Goal: Find specific page/section: Find specific page/section

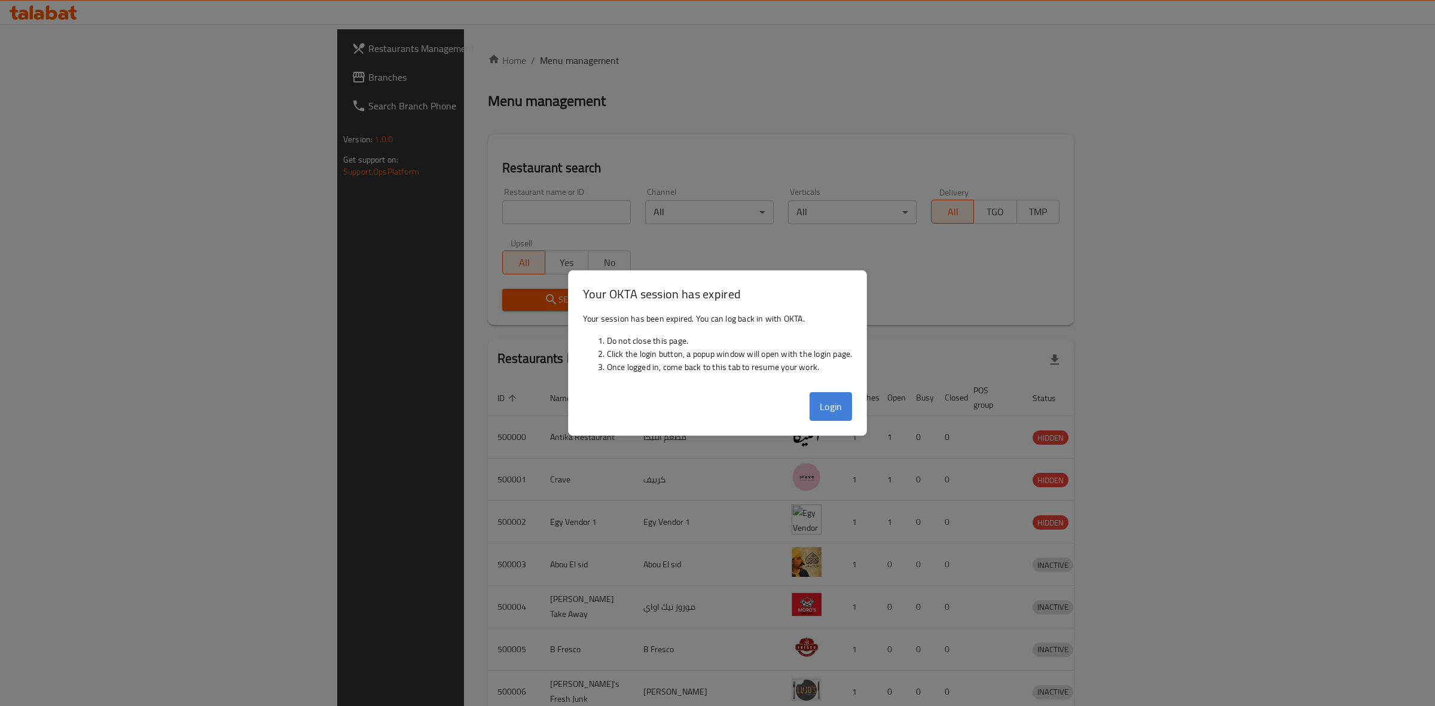
click at [837, 405] on button "Login" at bounding box center [831, 406] width 43 height 29
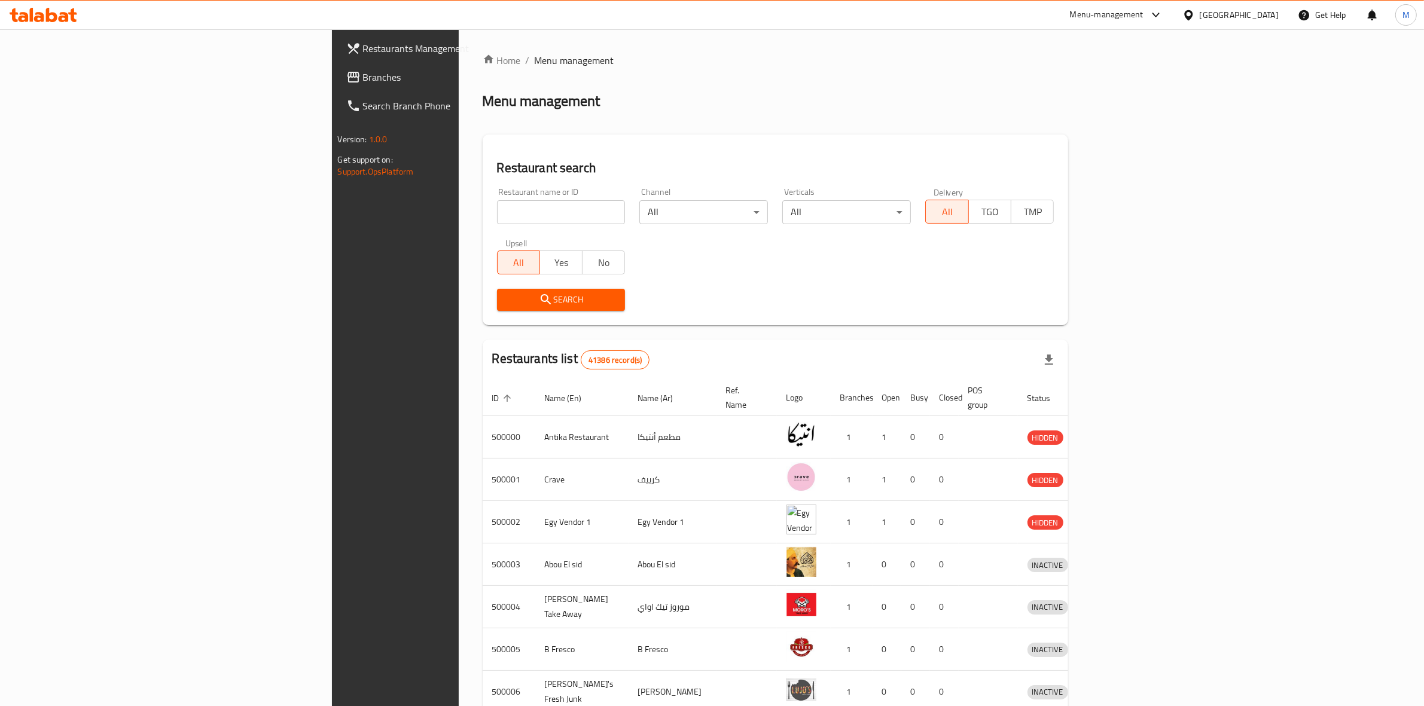
click at [497, 216] on input "search" at bounding box center [561, 212] width 129 height 24
type input "mcd"
click button "Search" at bounding box center [561, 300] width 129 height 22
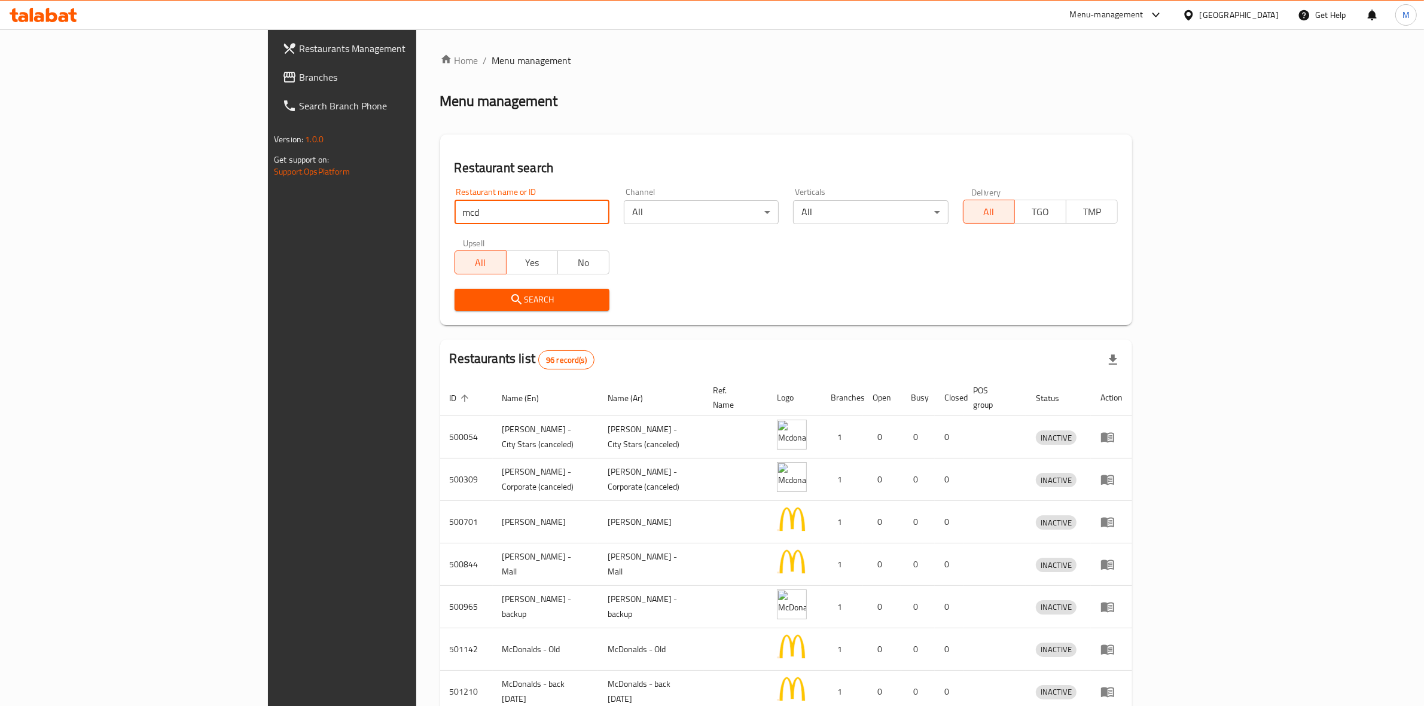
scroll to position [184, 0]
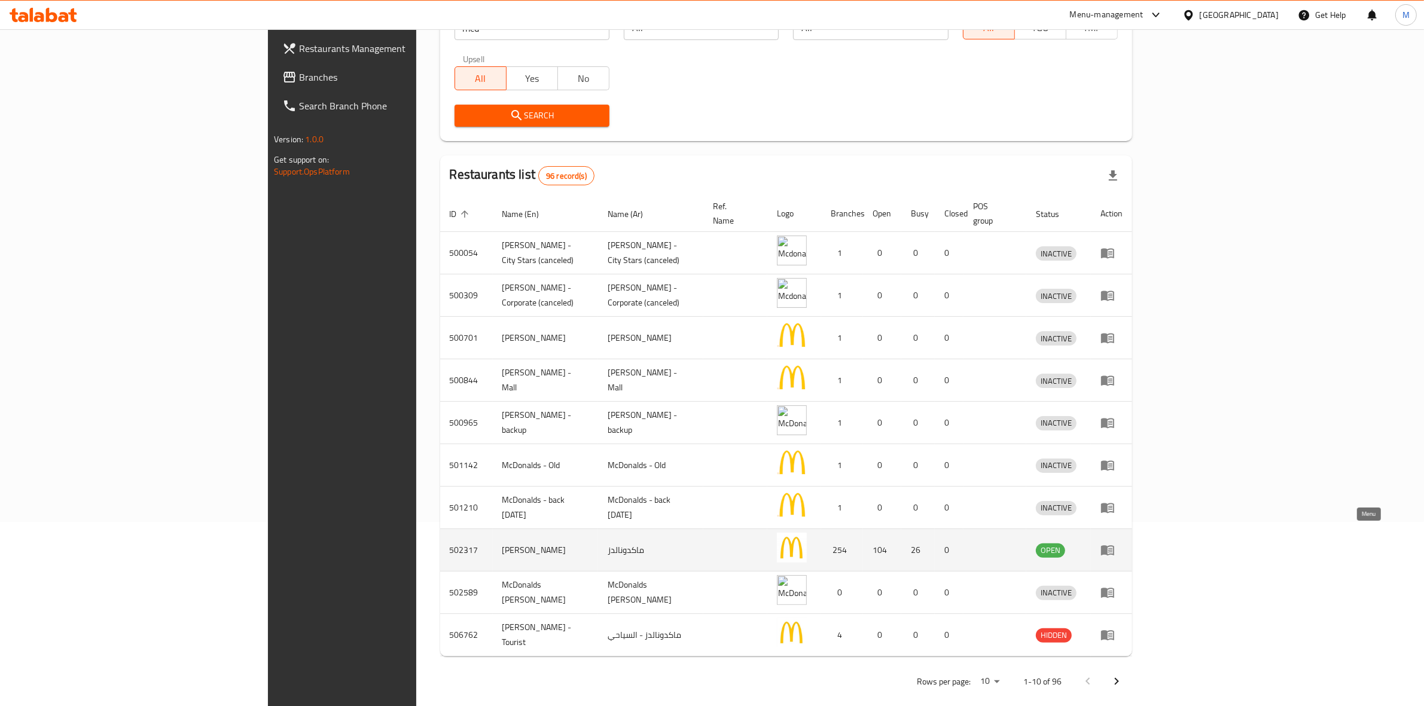
click at [1114, 546] on icon "enhanced table" at bounding box center [1107, 551] width 13 height 10
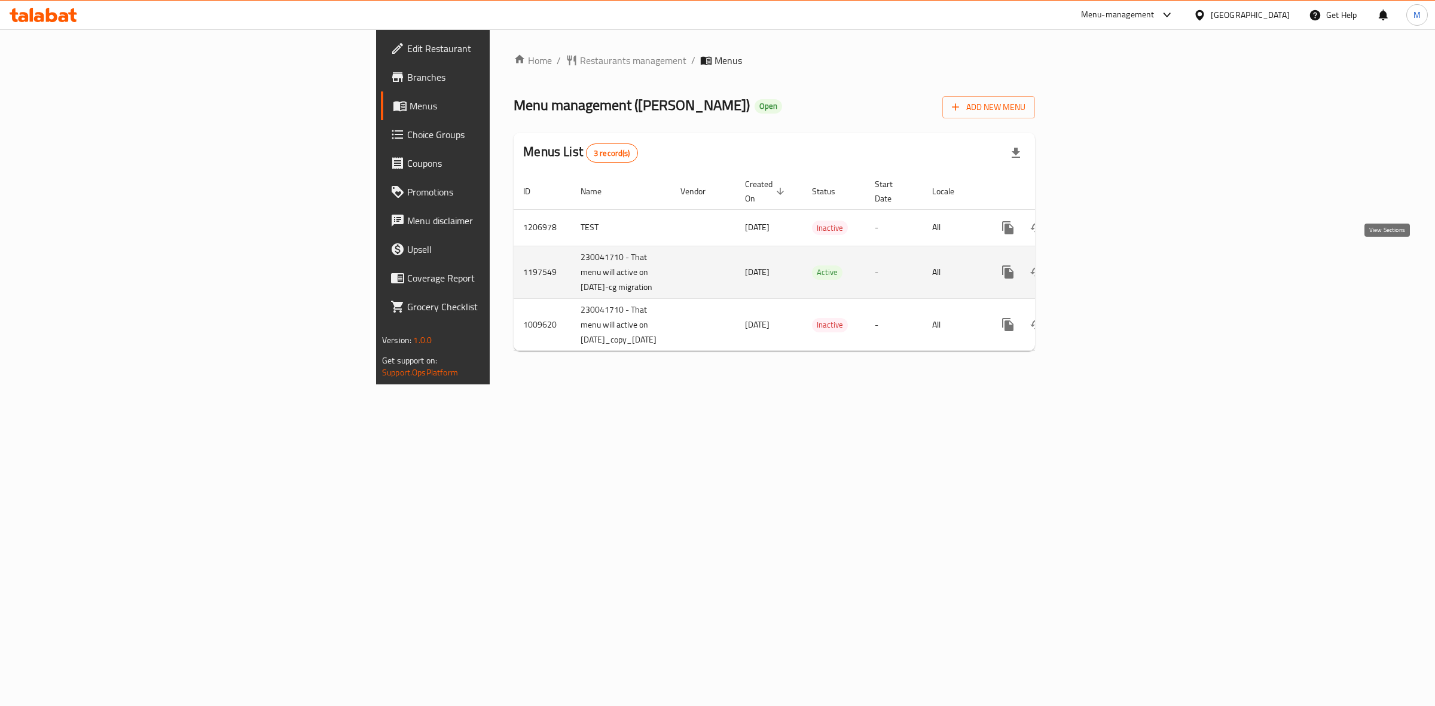
click at [1100, 267] on icon "enhanced table" at bounding box center [1094, 272] width 11 height 11
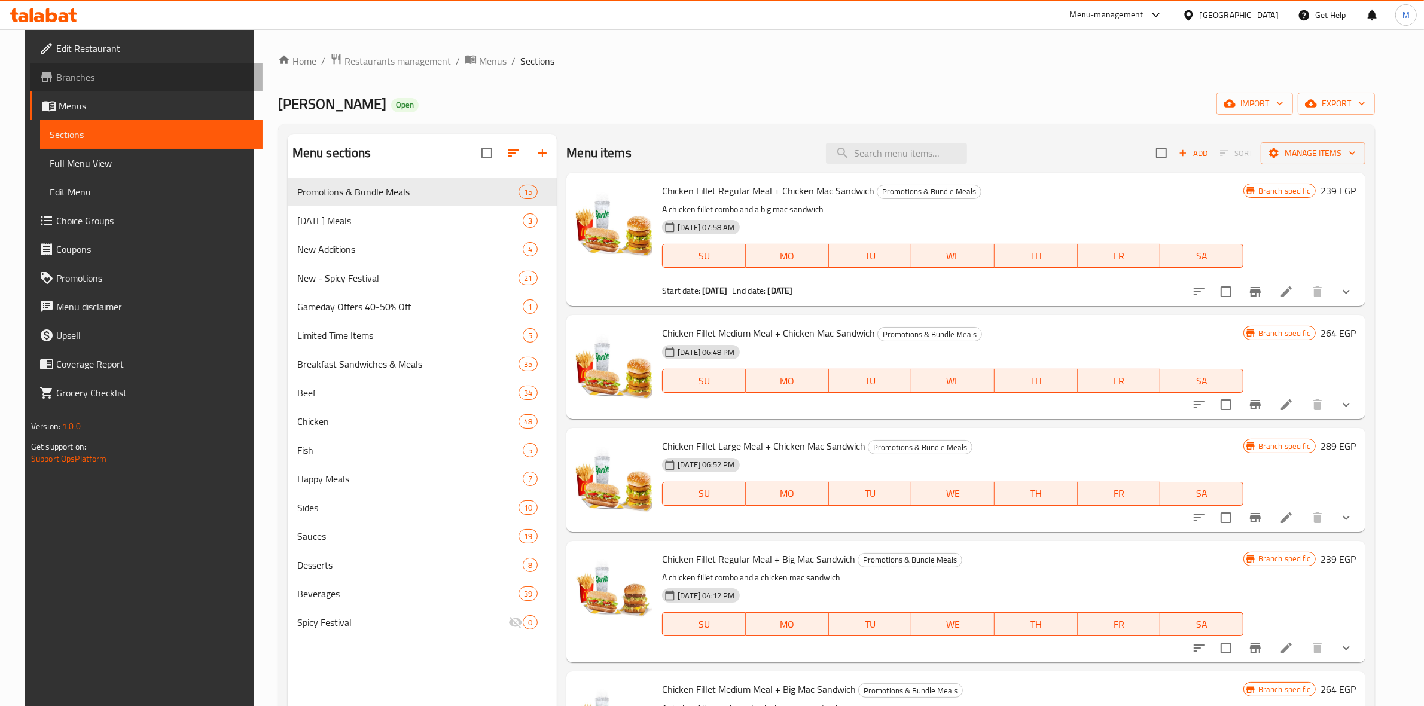
click at [63, 78] on span "Branches" at bounding box center [154, 77] width 197 height 14
